Goal: Information Seeking & Learning: Learn about a topic

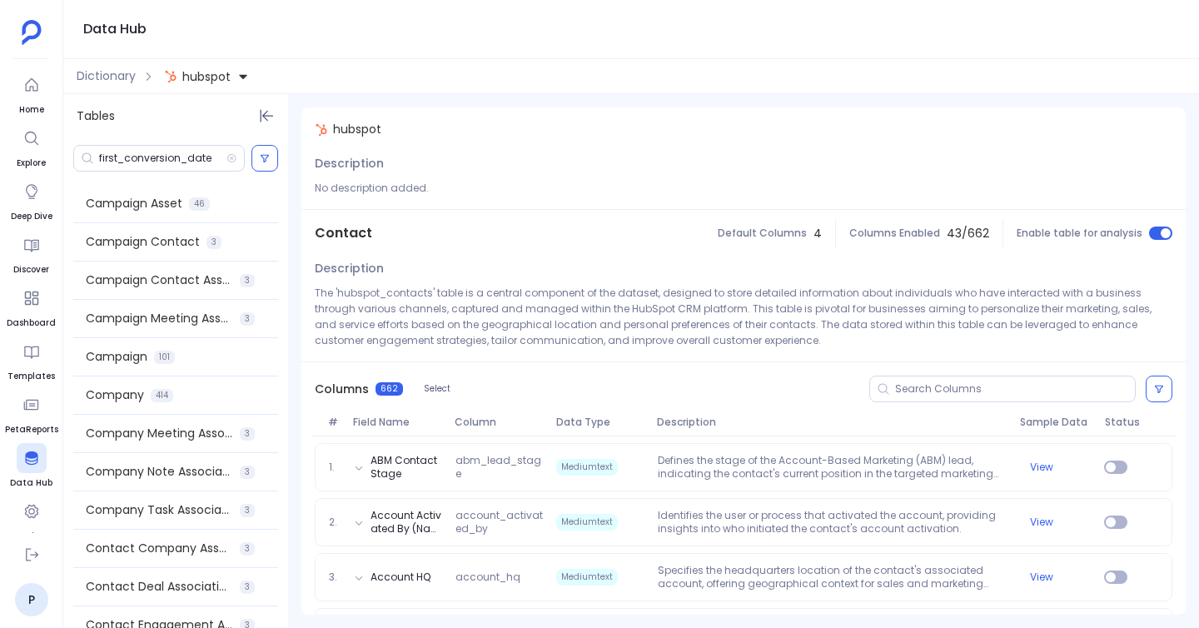
scroll to position [5658, 0]
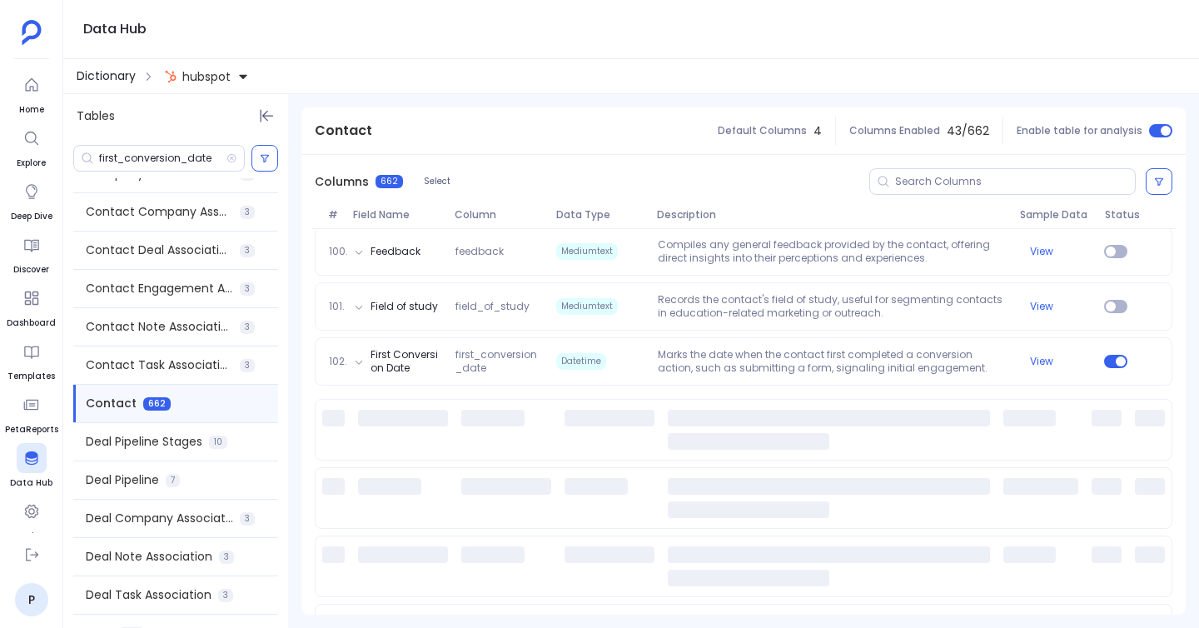
click at [116, 73] on span "Dictionary" at bounding box center [106, 75] width 59 height 17
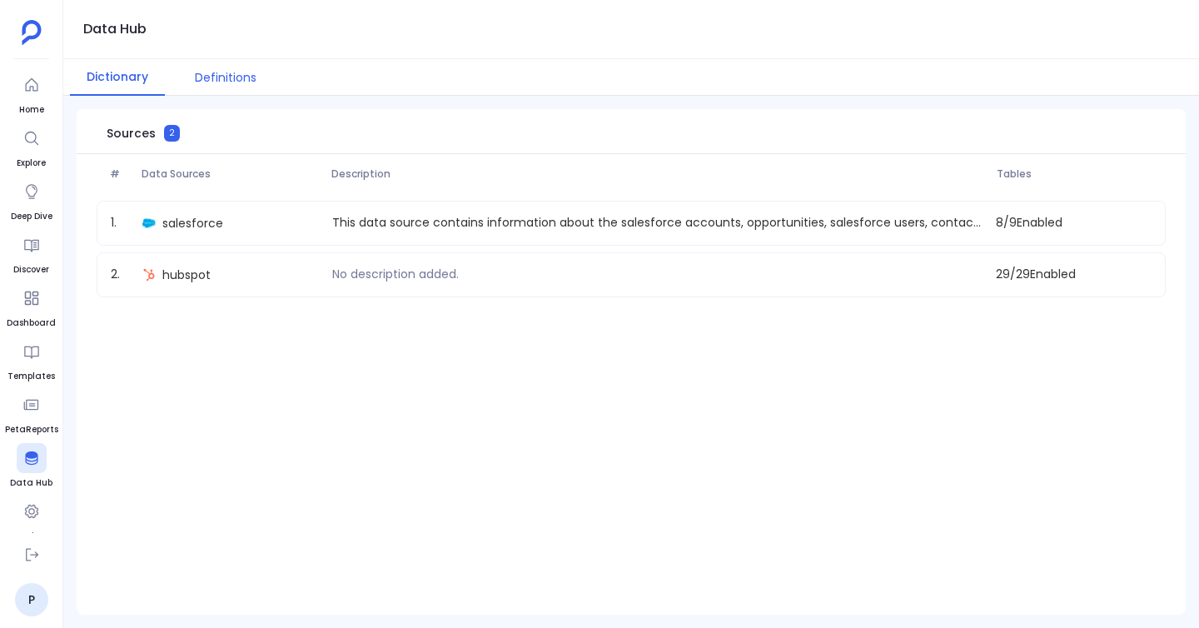
click at [200, 82] on button "Definitions" at bounding box center [225, 77] width 95 height 37
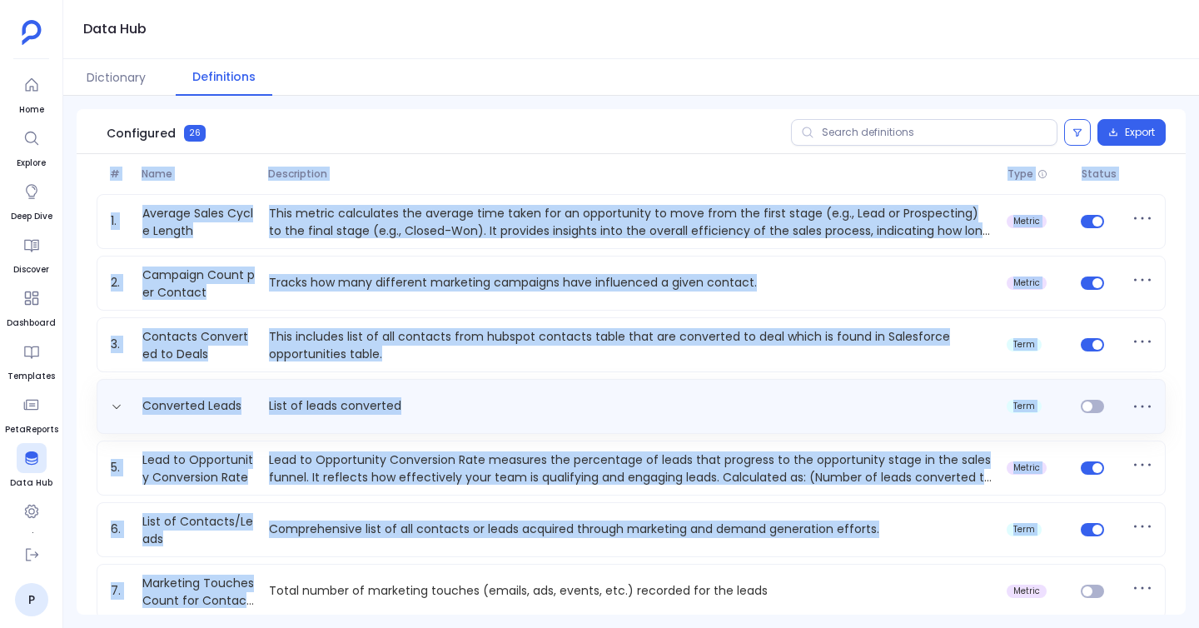
drag, startPoint x: 109, startPoint y: 160, endPoint x: 568, endPoint y: 566, distance: 613.0
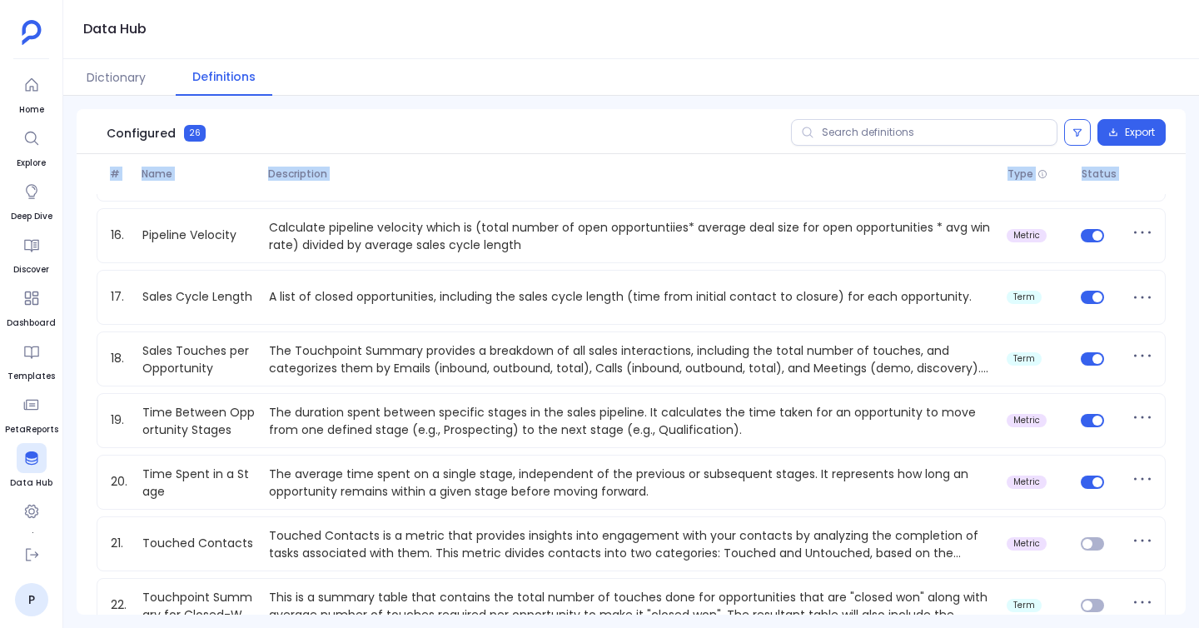
scroll to position [1195, 0]
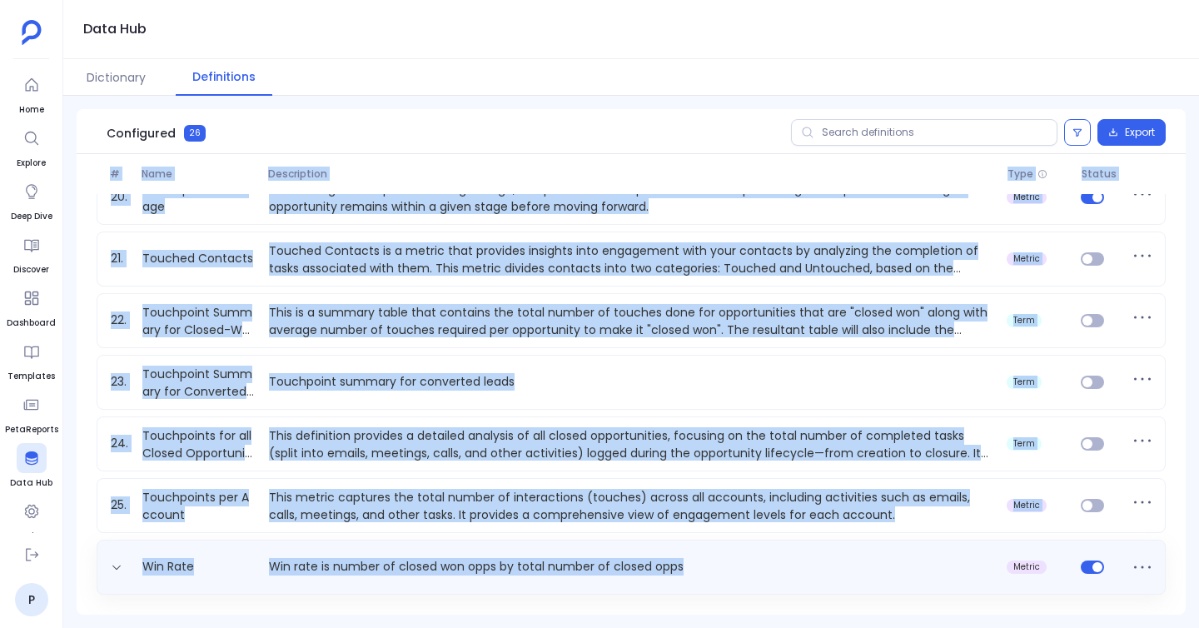
click at [717, 566] on p "Win rate is number of closed won opps by total number of closed opps" at bounding box center [631, 566] width 738 height 17
copy div "# Name Description Type Status 1. Average Sales Cycle Length This metric calcul…"
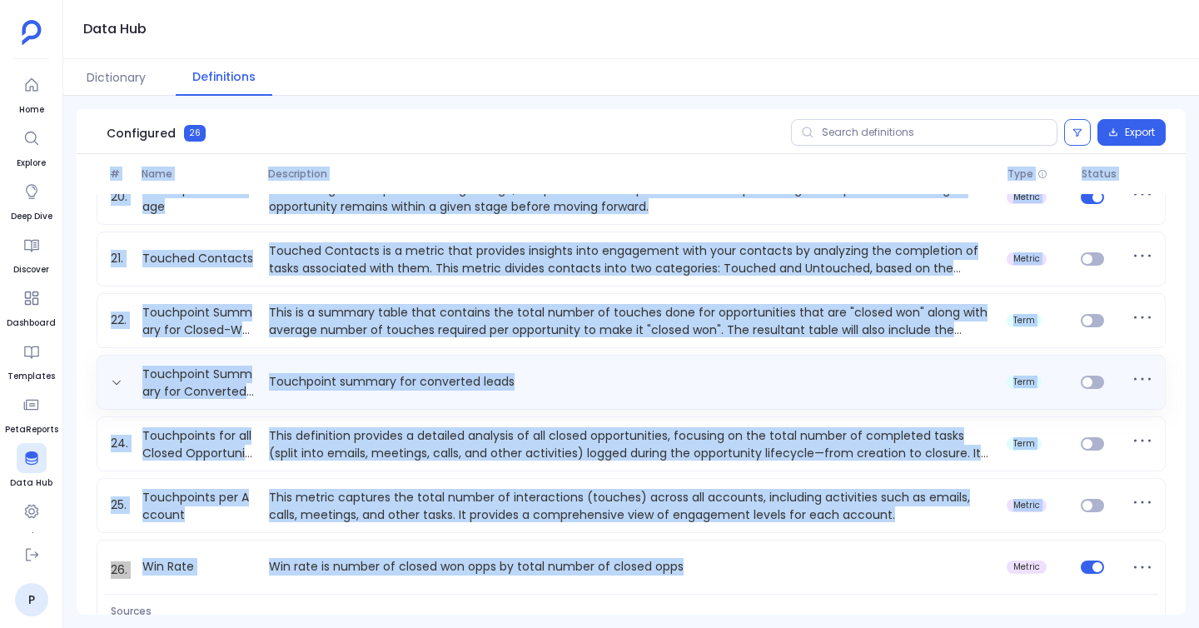
copy div "# Name Description Type Status 1. Average Sales Cycle Length This metric calcul…"
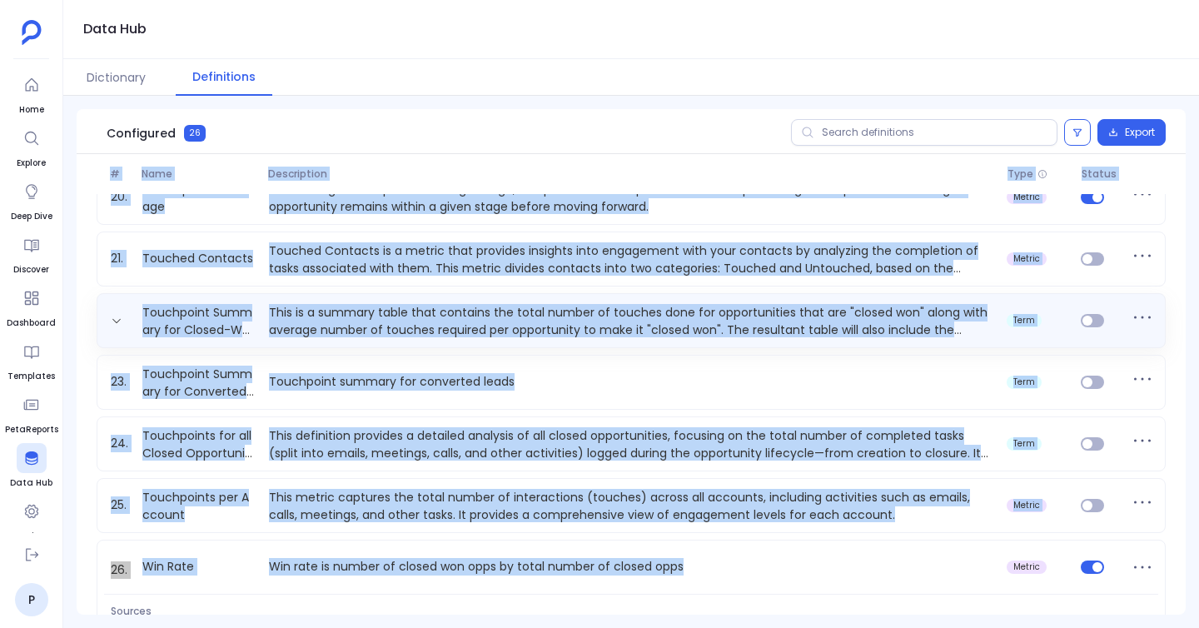
click at [526, 334] on p "This is a summary table that contains the total number of touches done for oppo…" at bounding box center [631, 320] width 738 height 33
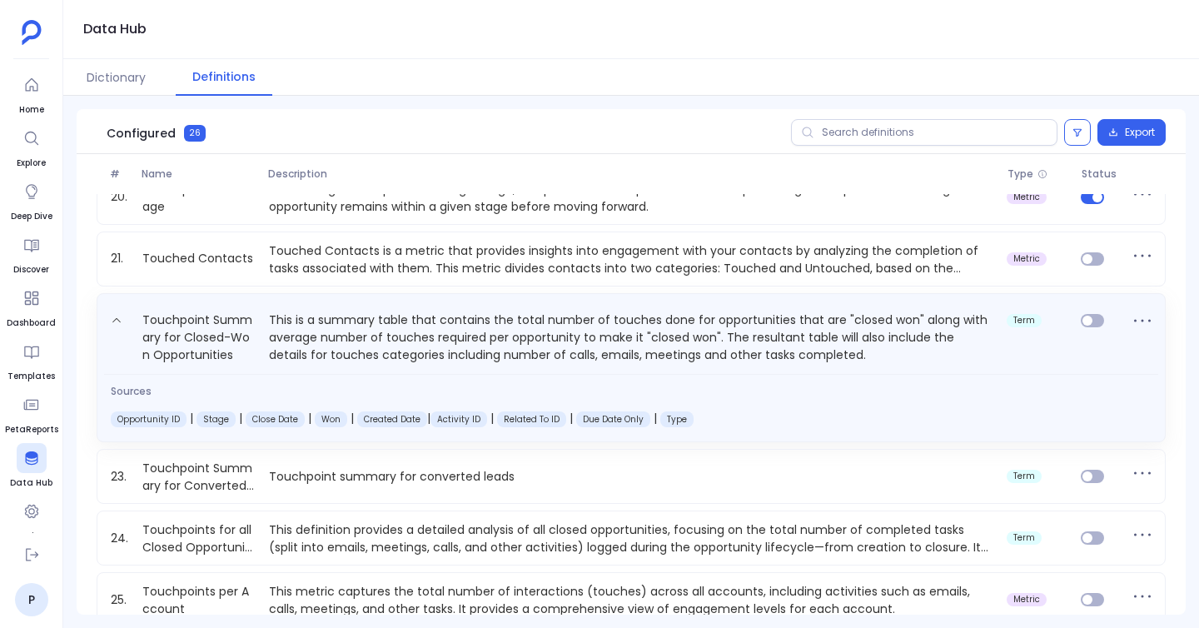
click at [531, 322] on p "This is a summary table that contains the total number of touches done for oppo…" at bounding box center [631, 338] width 738 height 54
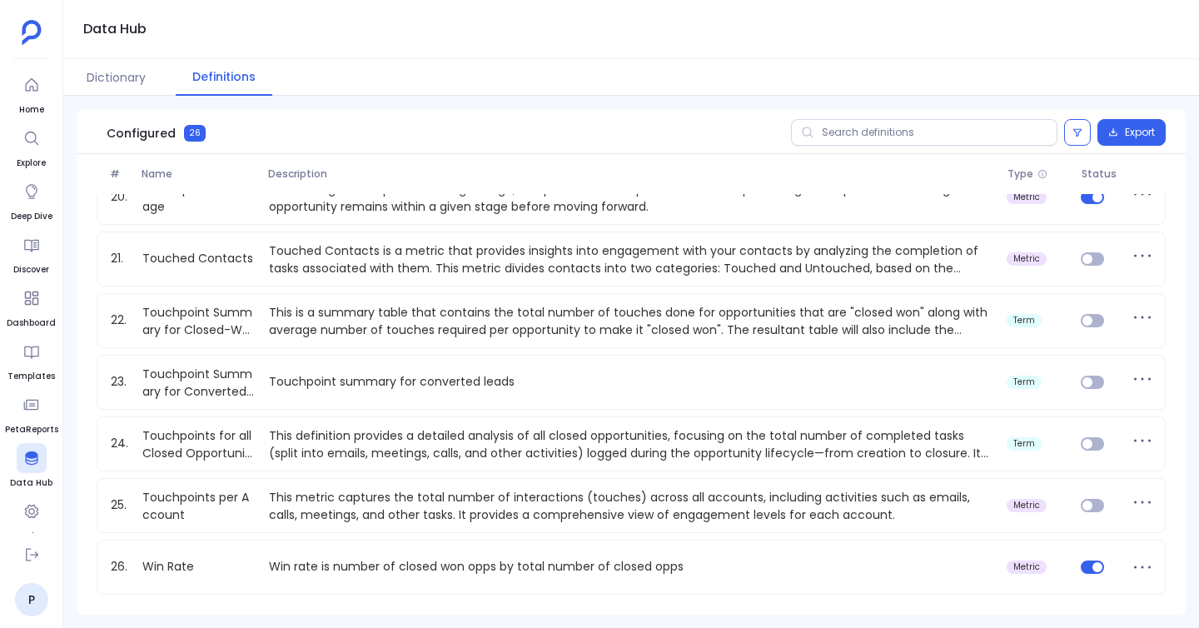
click at [681, 37] on div "Data Hub" at bounding box center [631, 29] width 1136 height 59
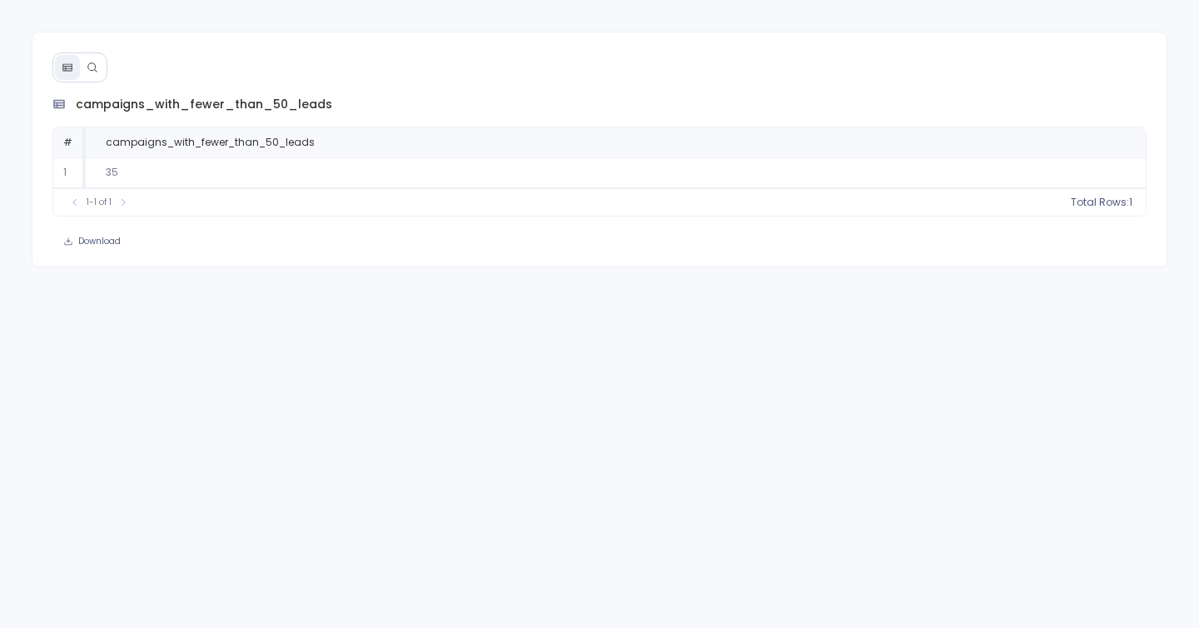
click at [97, 69] on icon at bounding box center [93, 68] width 12 height 12
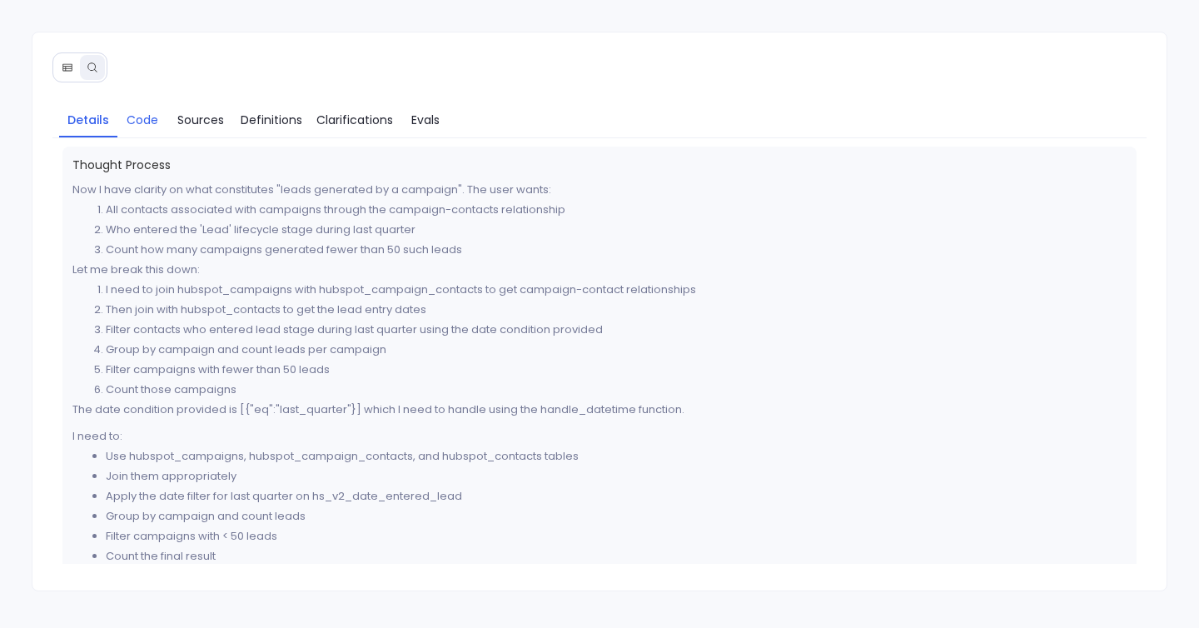
click at [143, 120] on span "Code" at bounding box center [143, 120] width 32 height 18
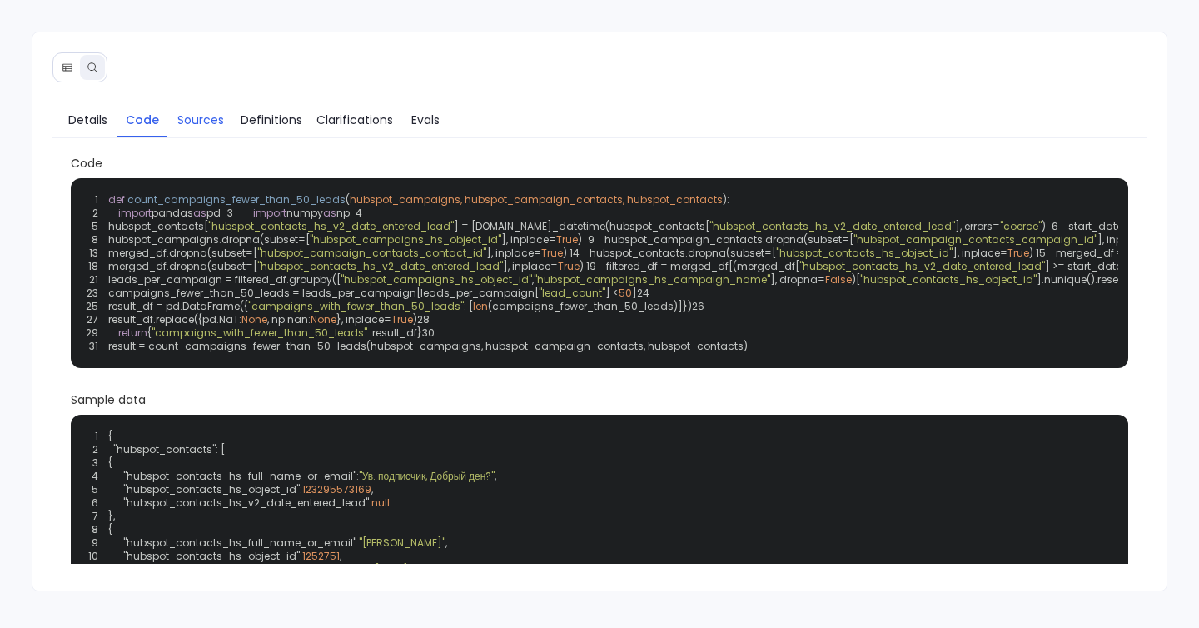
click at [192, 118] on span "Sources" at bounding box center [200, 120] width 47 height 18
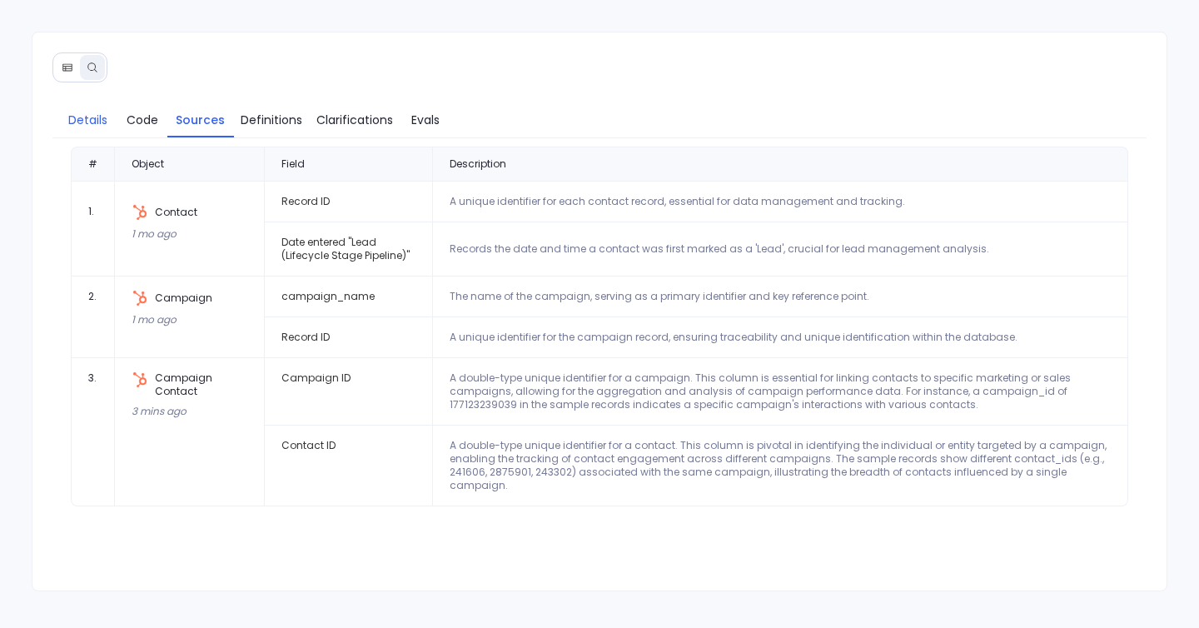
click at [90, 114] on span "Details" at bounding box center [87, 120] width 39 height 18
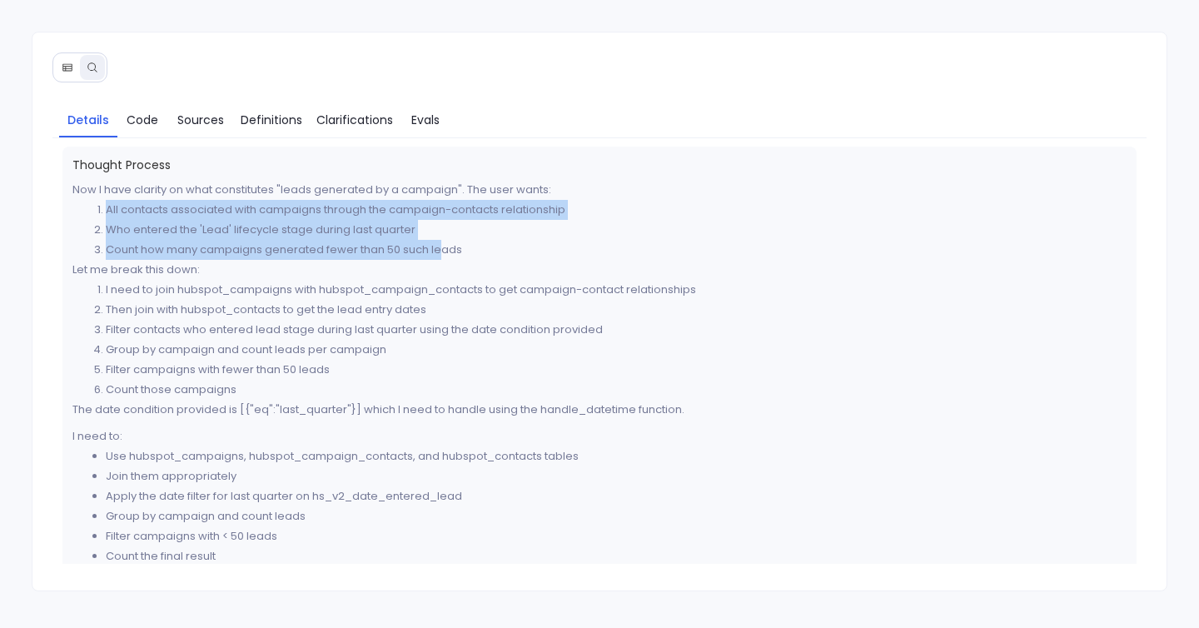
drag, startPoint x: 106, startPoint y: 212, endPoint x: 444, endPoint y: 246, distance: 339.9
click at [444, 246] on ol "All contacts associated with campaigns through the campaign-contacts relationsh…" at bounding box center [599, 230] width 1055 height 60
click at [487, 248] on li "Count how many campaigns generated fewer than 50 such leads" at bounding box center [617, 250] width 1022 height 20
click at [444, 254] on li "Count how many campaigns generated fewer than 50 such leads" at bounding box center [617, 250] width 1022 height 20
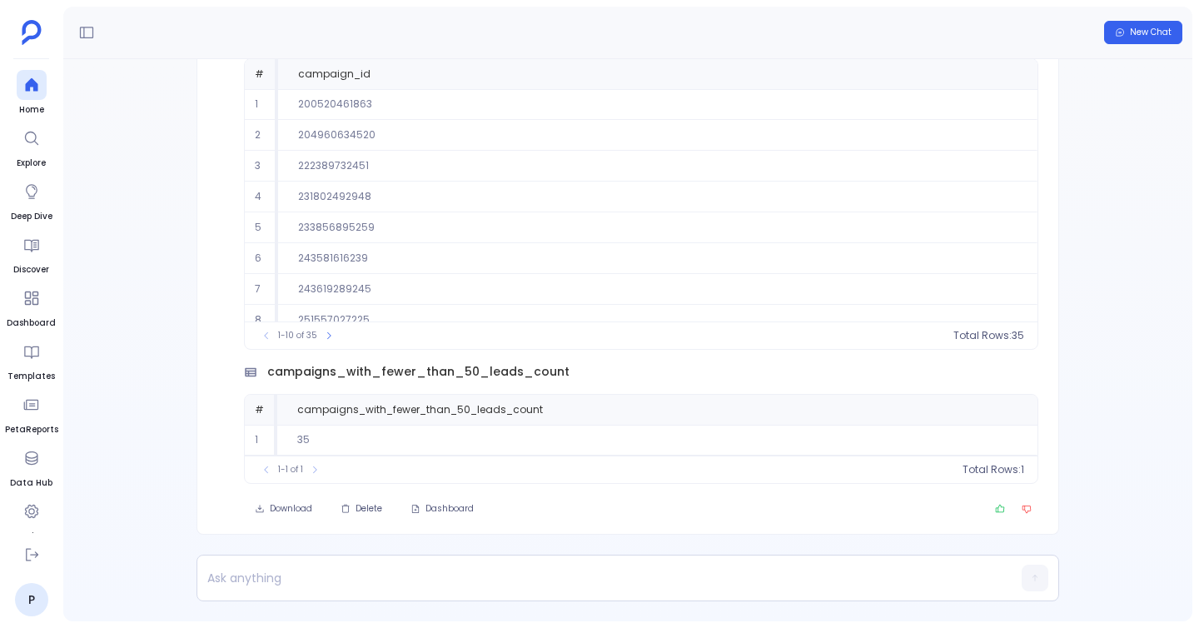
scroll to position [76, 0]
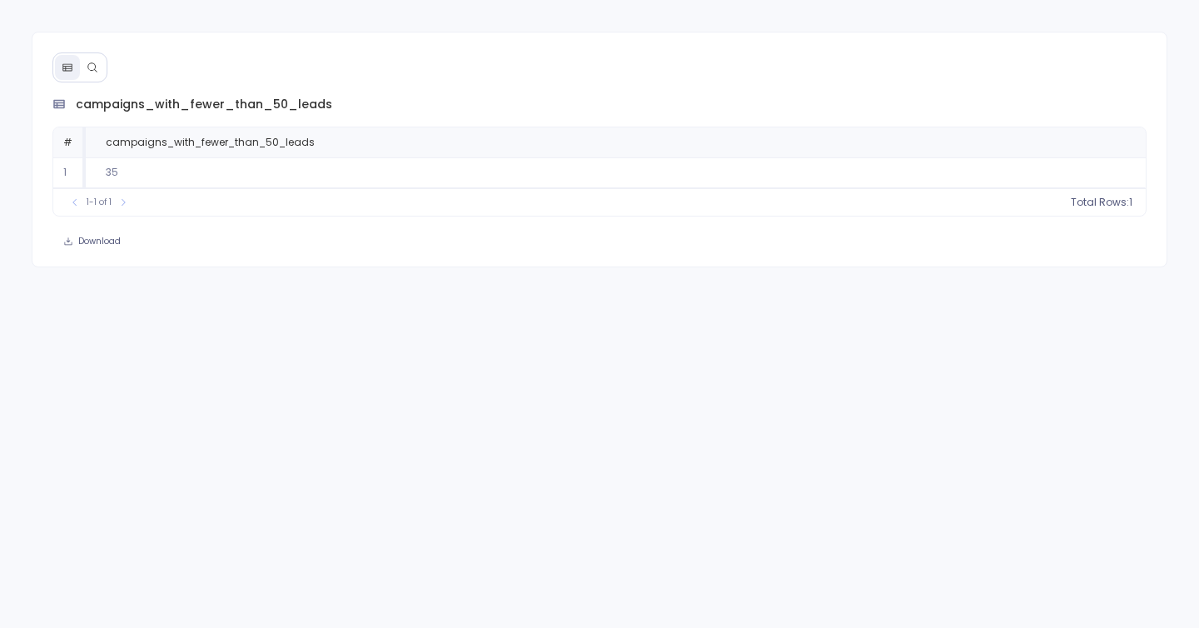
click at [92, 67] on icon at bounding box center [93, 68] width 12 height 12
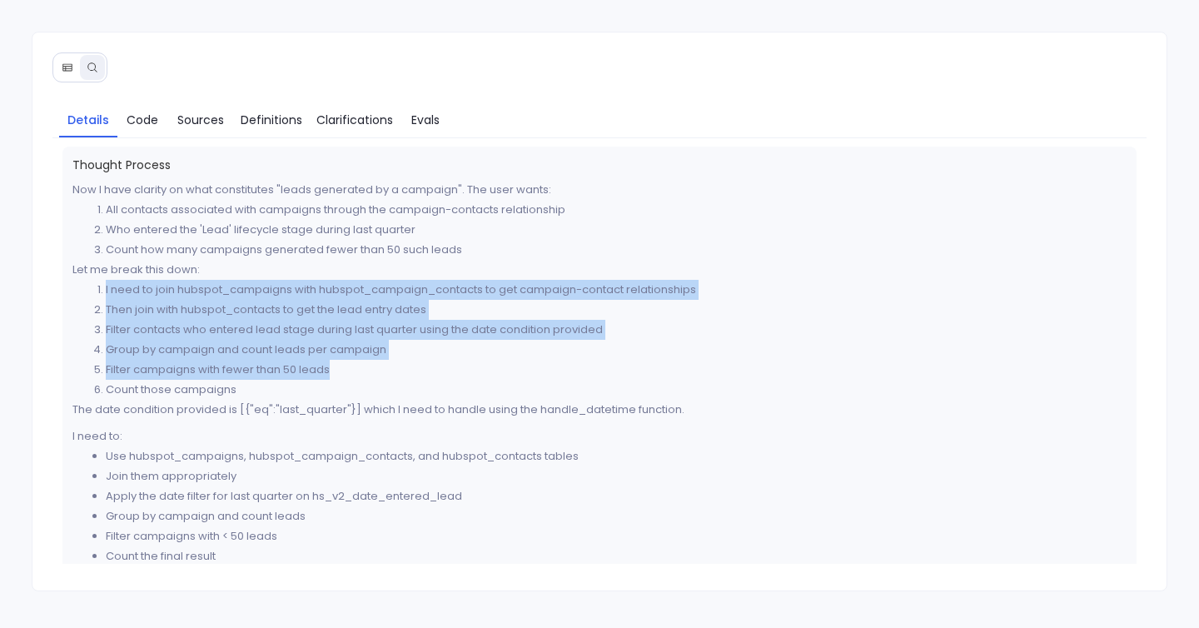
drag, startPoint x: 91, startPoint y: 290, endPoint x: 349, endPoint y: 369, distance: 270.1
click at [349, 369] on ol "I need to join hubspot_campaigns with hubspot_campaign_contacts to get campaign…" at bounding box center [599, 340] width 1055 height 120
drag, startPoint x: 91, startPoint y: 287, endPoint x: 267, endPoint y: 394, distance: 206.0
click at [267, 394] on ol "I need to join hubspot_campaigns with hubspot_campaign_contacts to get campaign…" at bounding box center [599, 340] width 1055 height 120
copy ol "I need to join hubspot_campaigns with hubspot_campaign_contacts to get campaign…"
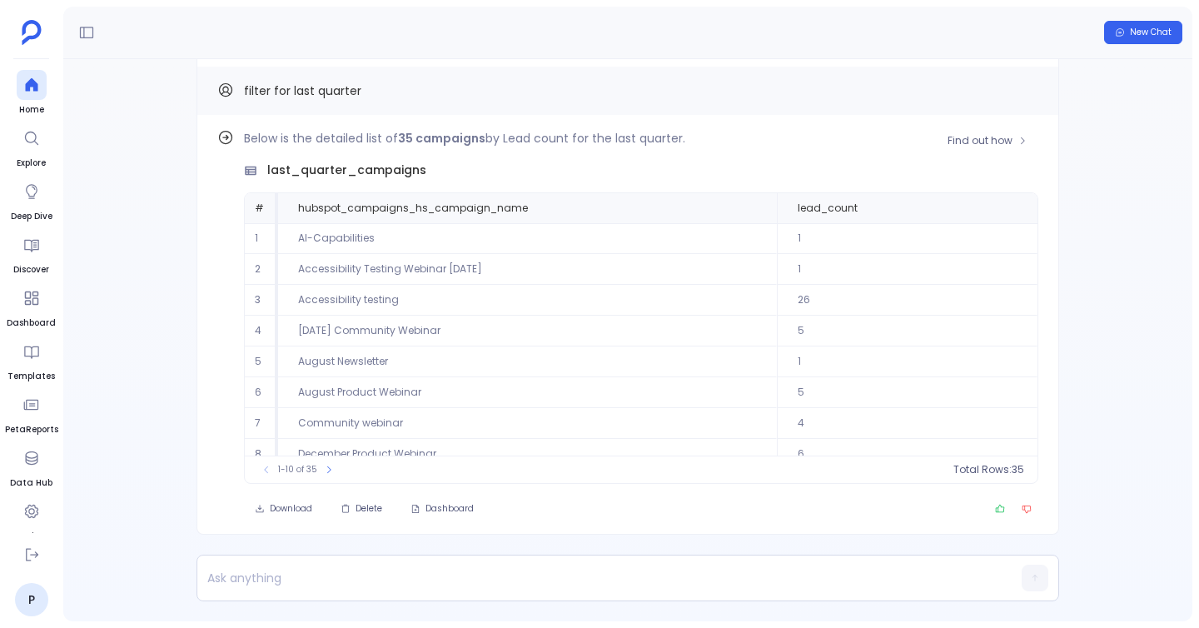
click at [317, 177] on span "last_quarter_campaigns" at bounding box center [346, 170] width 159 height 17
click at [416, 180] on div "Below is the detailed list of 35 campaigns by Lead count for the last quarter. …" at bounding box center [641, 306] width 795 height 356
click at [322, 177] on span "last_quarter_campaigns" at bounding box center [346, 170] width 159 height 17
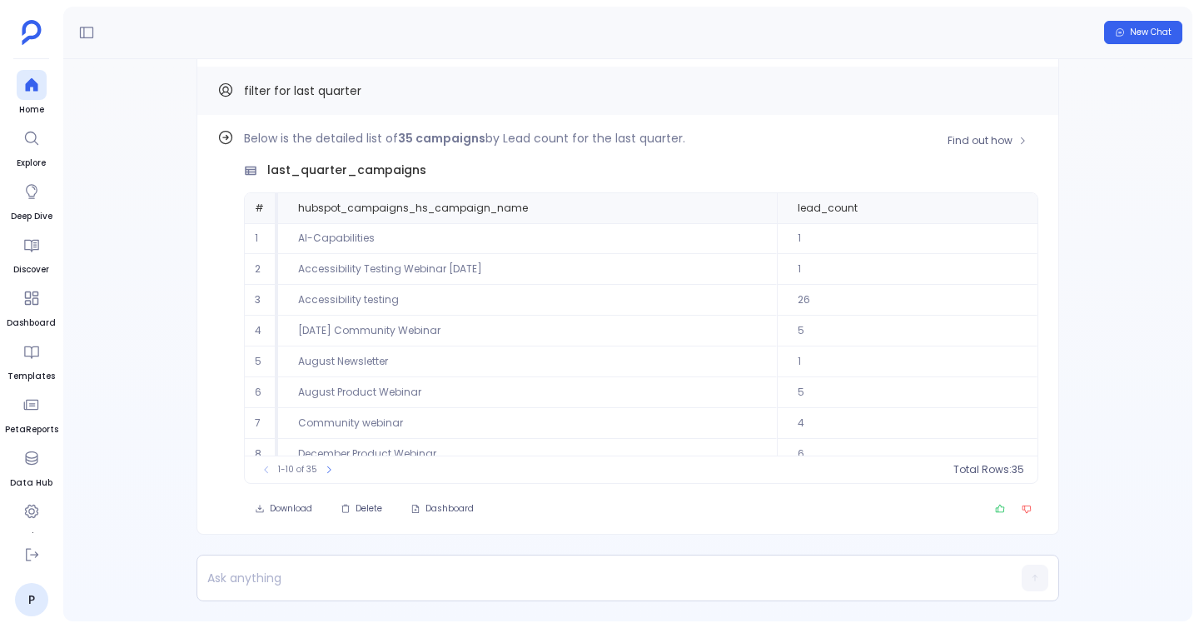
click at [426, 169] on div "last_quarter_campaigns" at bounding box center [641, 170] width 795 height 17
click at [416, 128] on p "Below is the detailed list of 35 campaigns by Lead count for the last quarter." at bounding box center [641, 138] width 795 height 20
click at [411, 131] on strong "35 campaigns" at bounding box center [441, 138] width 87 height 17
click at [440, 138] on strong "35 campaigns" at bounding box center [441, 138] width 87 height 17
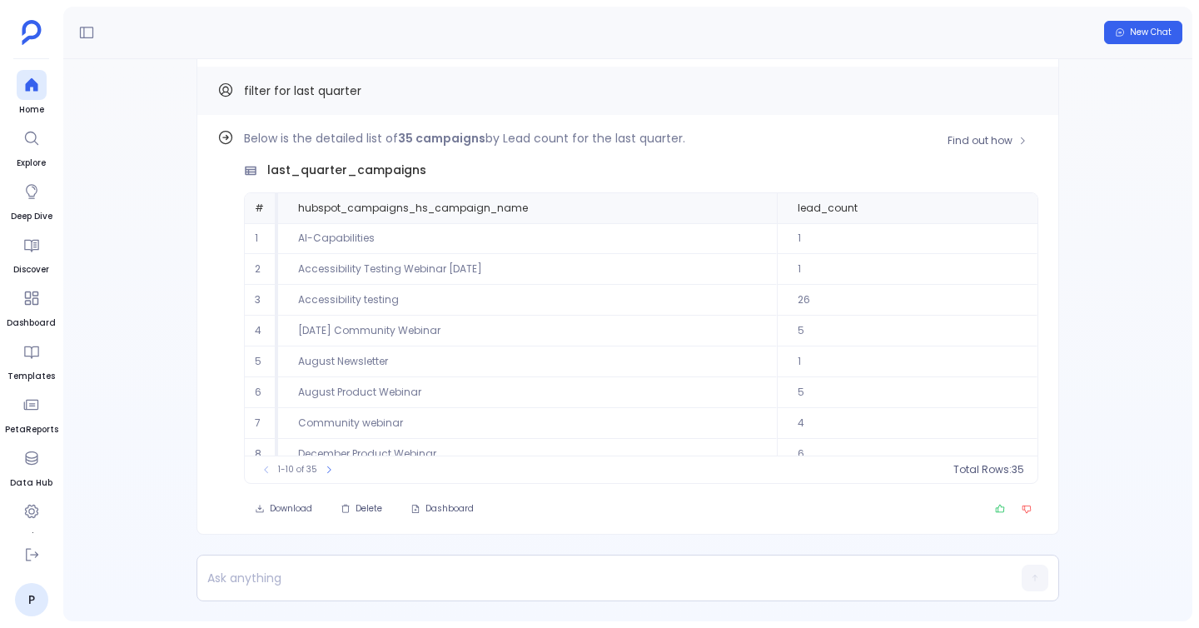
click at [400, 138] on strong "35 campaigns" at bounding box center [441, 138] width 87 height 17
click at [452, 142] on strong "35 campaigns" at bounding box center [441, 138] width 87 height 17
click at [418, 163] on span "last_quarter_campaigns" at bounding box center [346, 170] width 159 height 17
click at [410, 137] on strong "35 campaigns" at bounding box center [441, 138] width 87 height 17
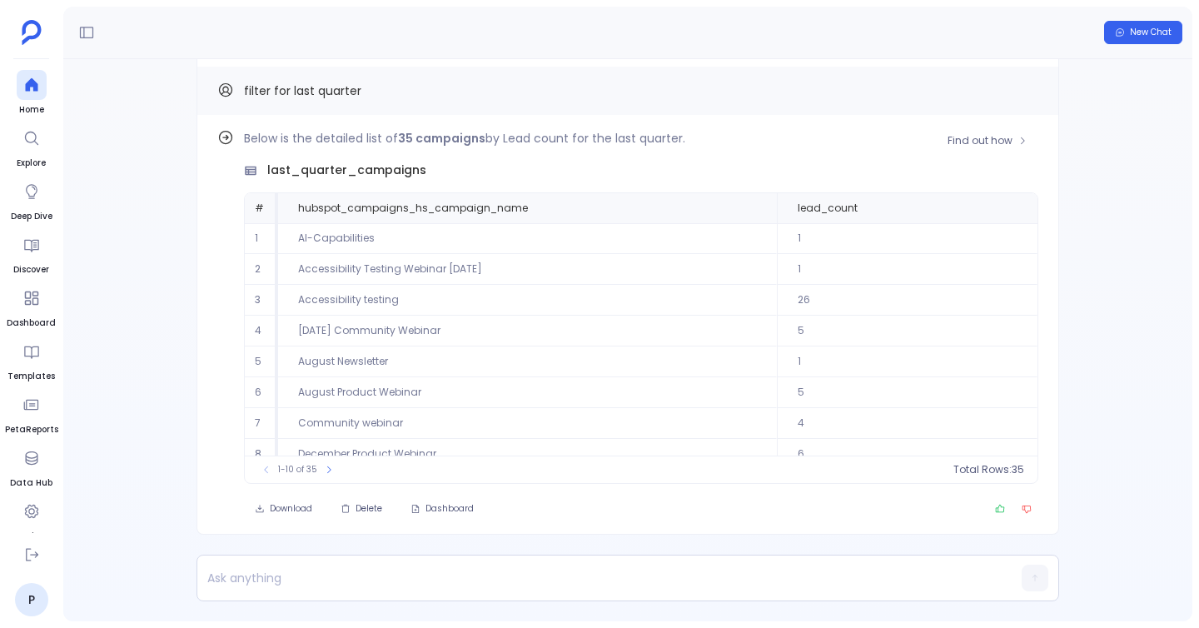
click at [412, 137] on strong "35 campaigns" at bounding box center [441, 138] width 87 height 17
click at [409, 137] on strong "35 campaigns" at bounding box center [441, 138] width 87 height 17
click at [443, 137] on strong "35 campaigns" at bounding box center [441, 138] width 87 height 17
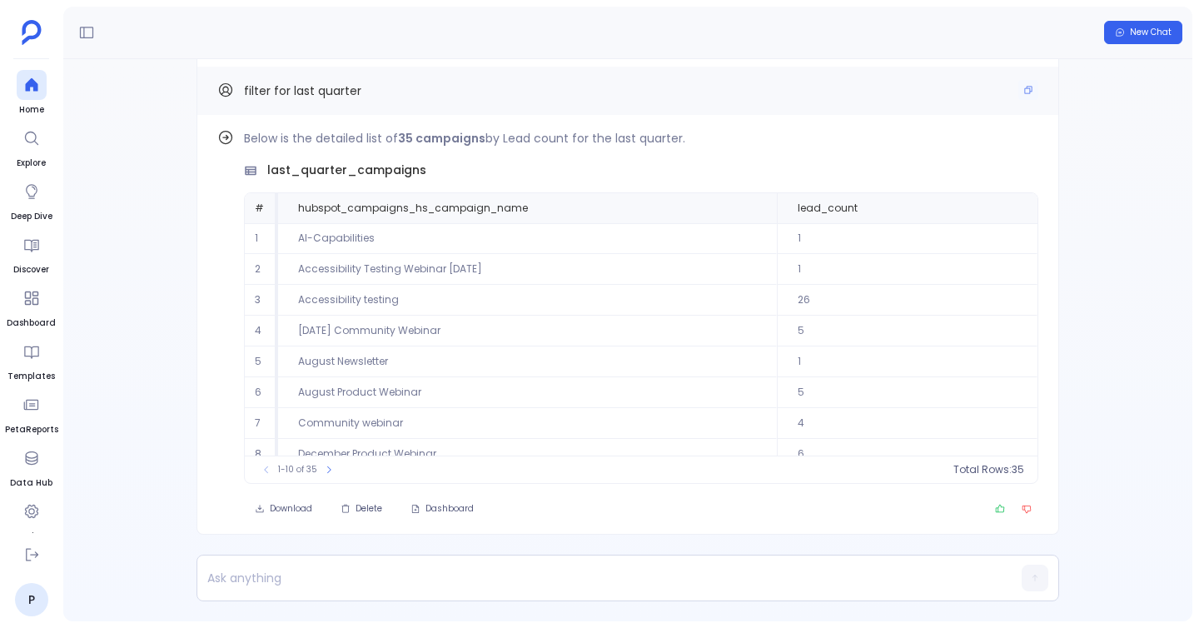
click at [482, 108] on div "filter for last quarter" at bounding box center [628, 91] width 863 height 48
